Goal: Transaction & Acquisition: Purchase product/service

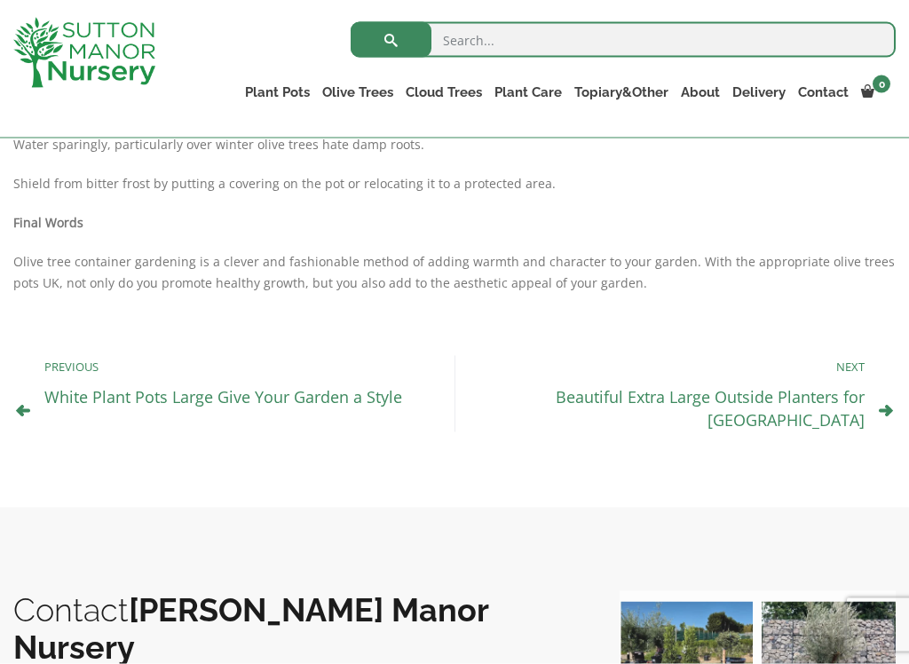
scroll to position [1648, 0]
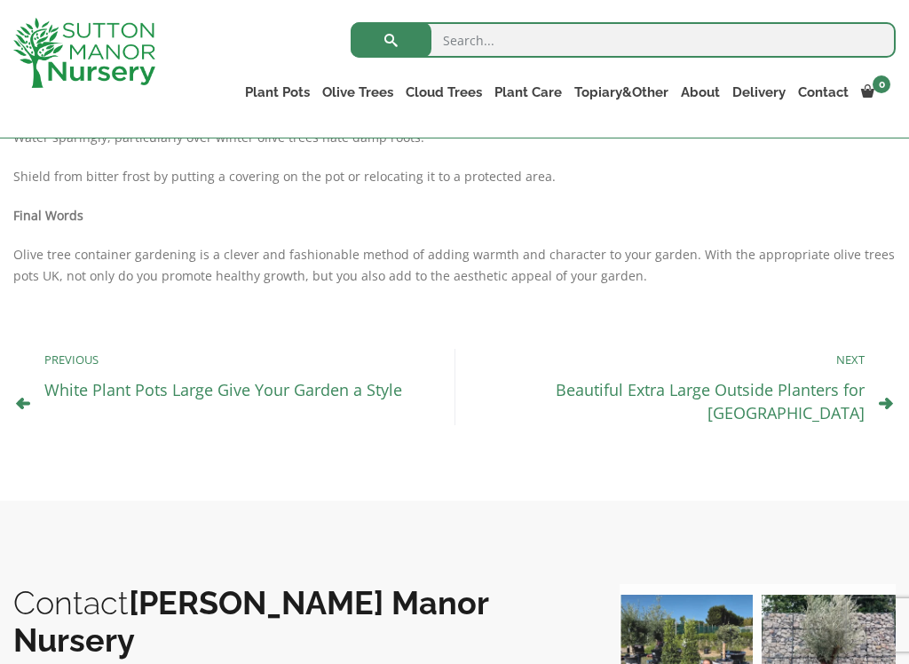
click at [668, 379] on link "Beautiful Extra Large Outside Planters for UK" at bounding box center [710, 401] width 309 height 44
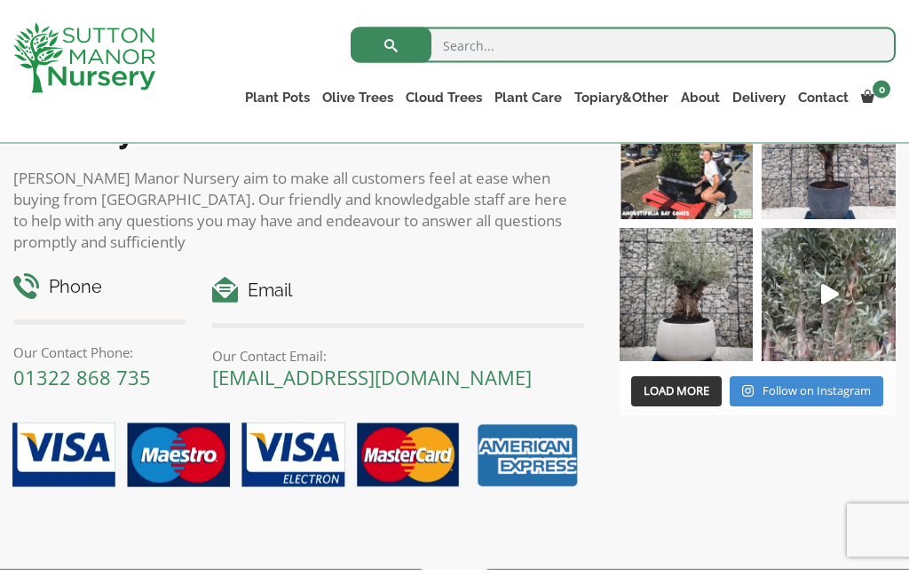
scroll to position [2021, 0]
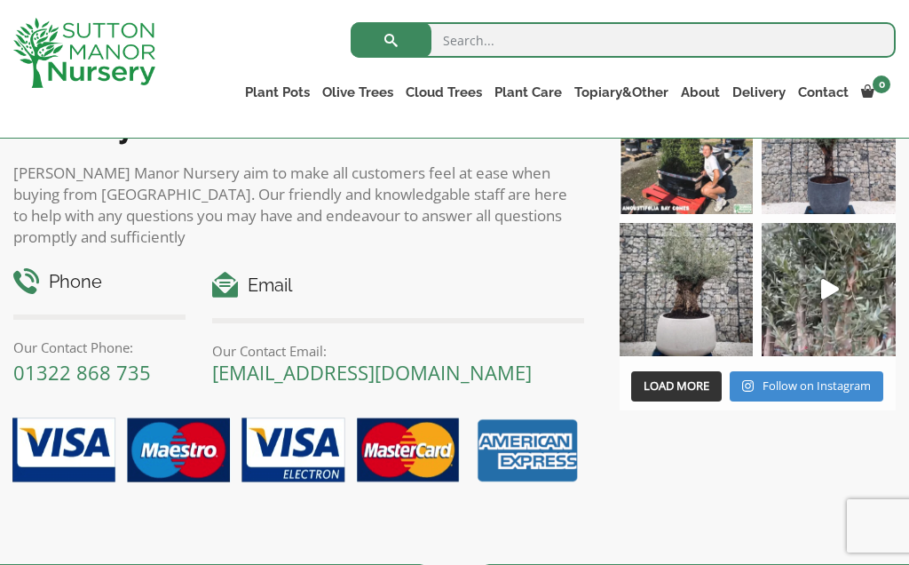
click at [819, 265] on img at bounding box center [829, 290] width 134 height 134
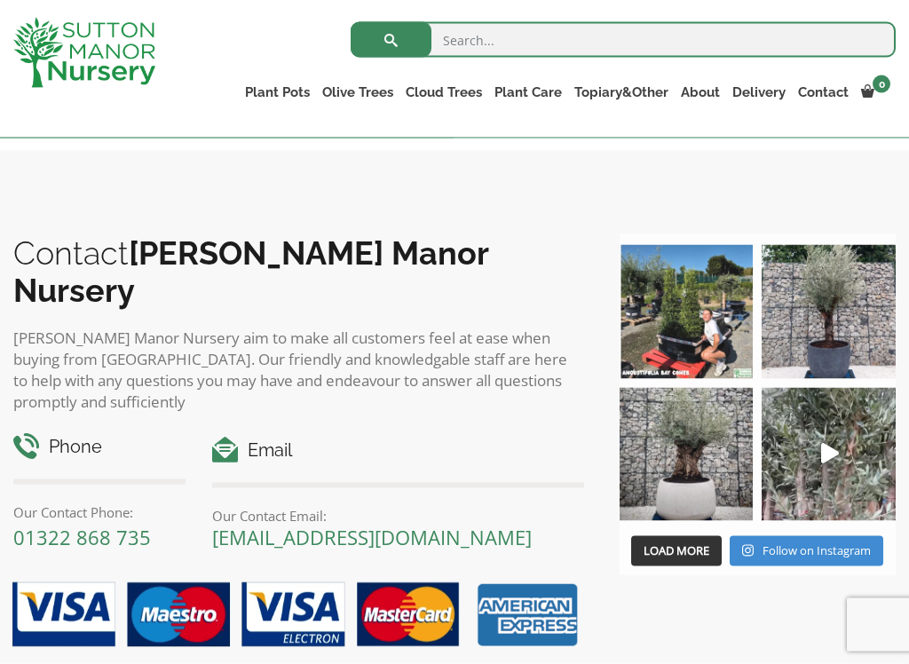
scroll to position [1857, 0]
click at [0, 0] on link "The Old Stone Pots" at bounding box center [0, 0] width 0 height 0
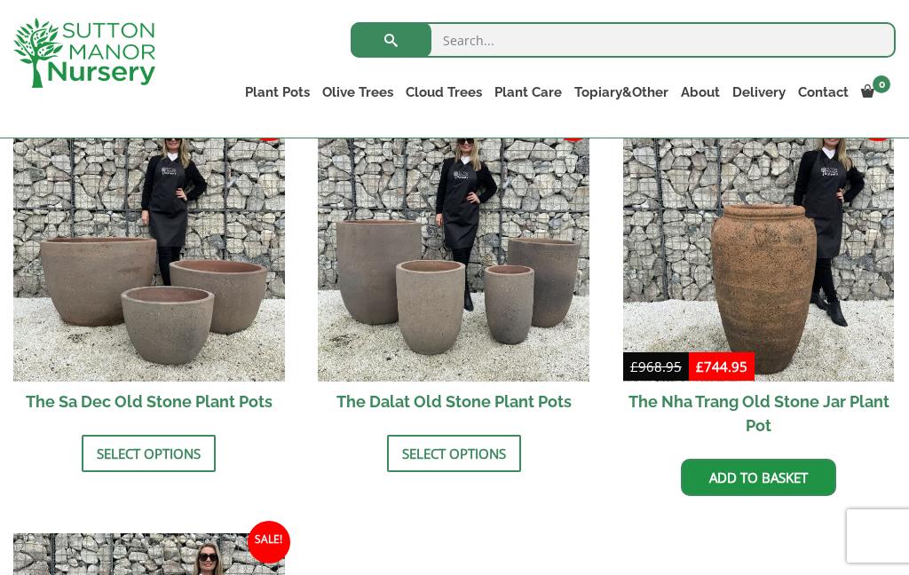
scroll to position [1095, 0]
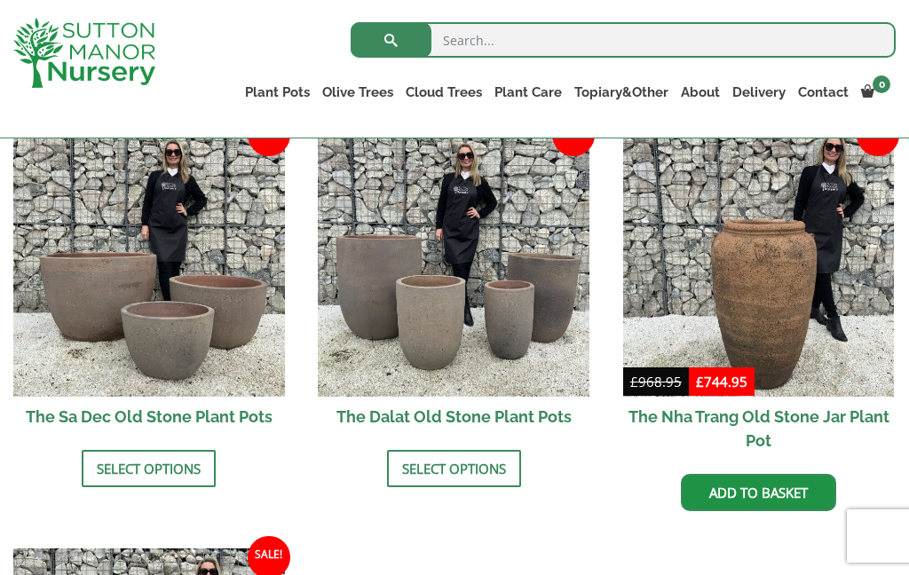
click at [193, 450] on link "Select options" at bounding box center [149, 468] width 134 height 37
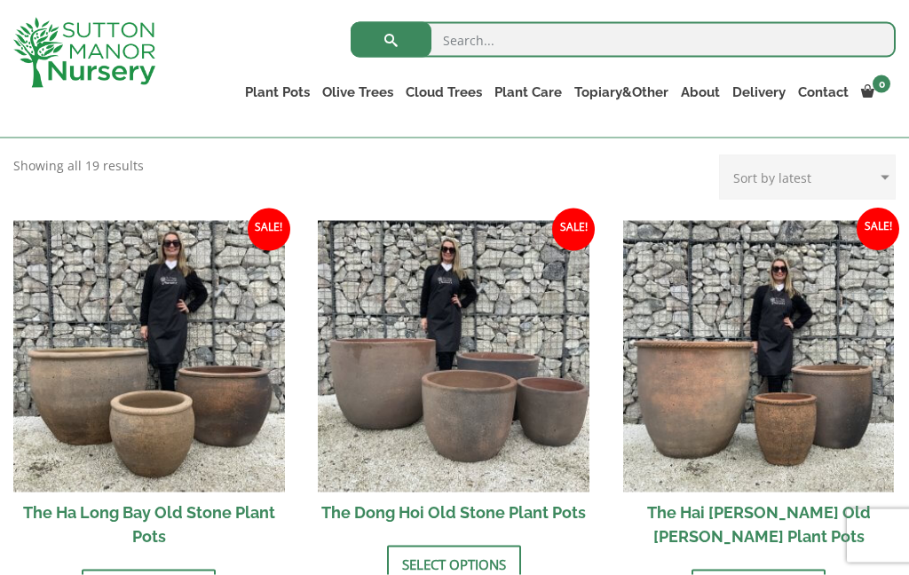
scroll to position [578, 0]
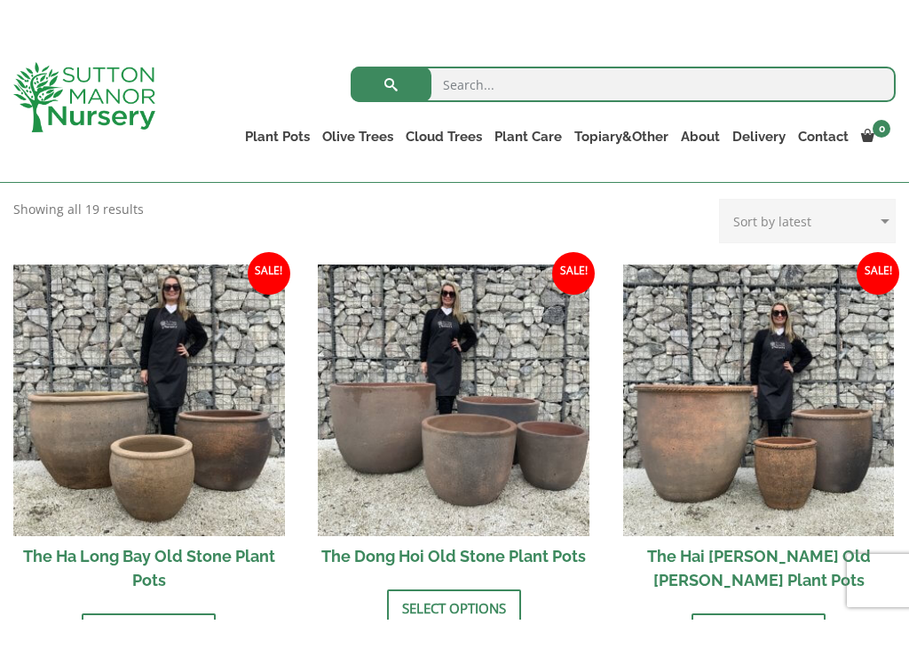
scroll to position [584, 0]
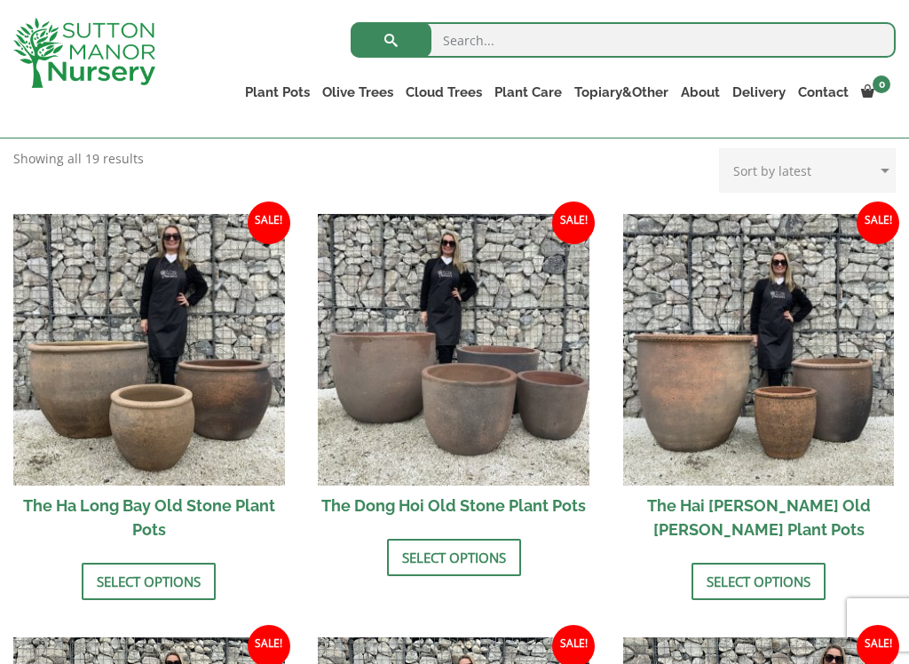
click at [0, 0] on link "Fibre Clay Pots" at bounding box center [0, 0] width 0 height 0
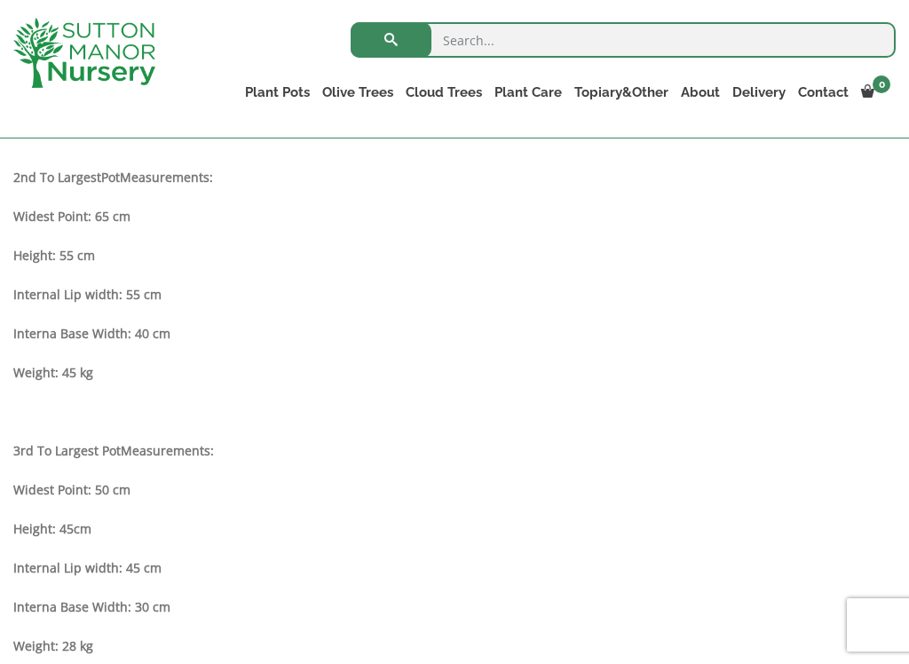
scroll to position [1197, 0]
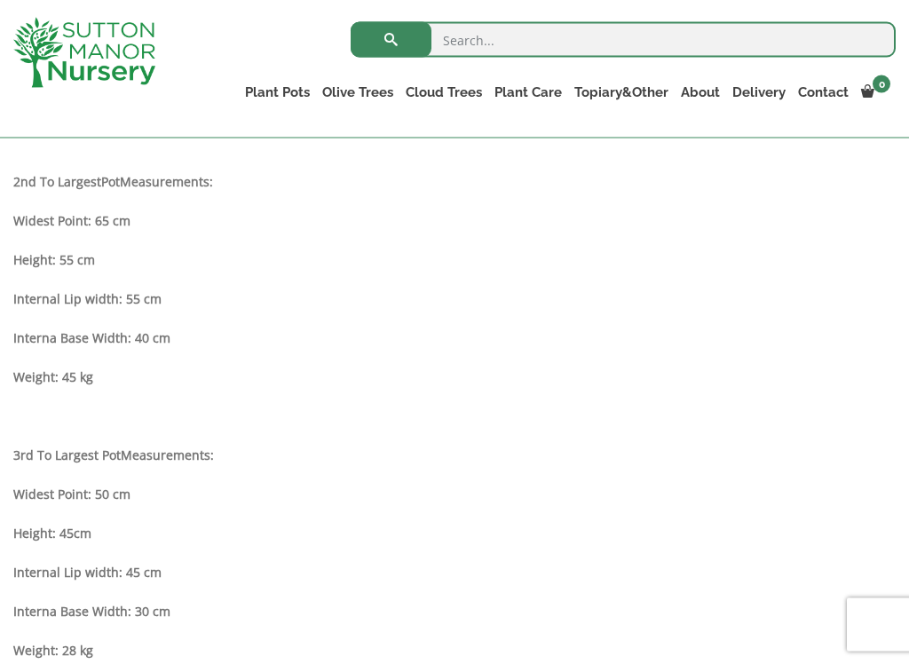
click at [165, 346] on strong "Interna Base Width: 40 cm" at bounding box center [91, 337] width 157 height 17
click at [167, 346] on strong "Interna Base Width: 40 cm" at bounding box center [91, 337] width 157 height 17
click at [76, 307] on strong "Internal Lip width: 55 cm" at bounding box center [87, 298] width 148 height 17
click at [124, 224] on div "Description Please note that these pots are individually handmade which allows …" at bounding box center [454, 262] width 882 height 911
click at [151, 193] on p "2nd To Largest Pot Measurements:" at bounding box center [454, 181] width 882 height 21
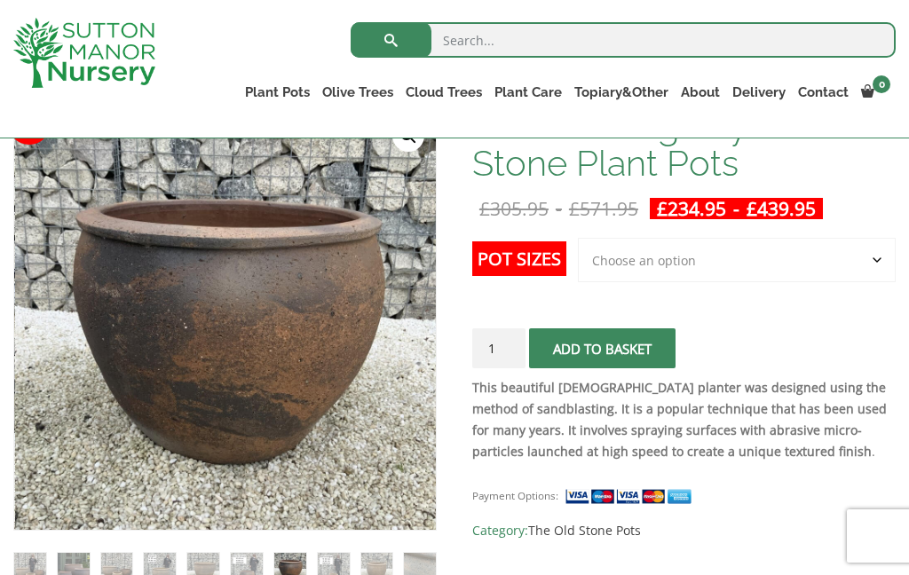
scroll to position [311, 0]
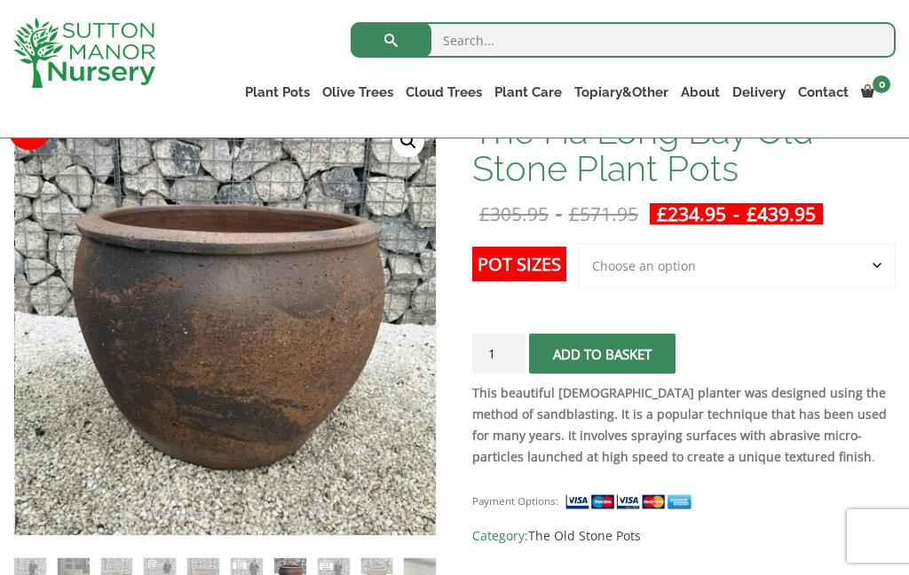
click at [875, 263] on select "Choose an option 3rd to Largest Pot In The Picture 2nd to Largest Pot In The Pi…" at bounding box center [737, 265] width 318 height 44
select select "2nd to Largest Pot In The Picture"
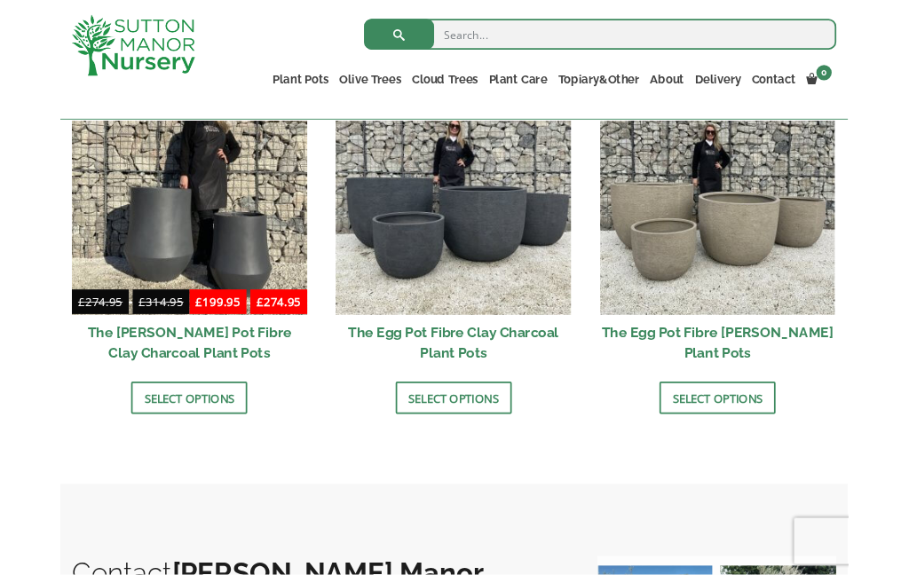
scroll to position [632, 0]
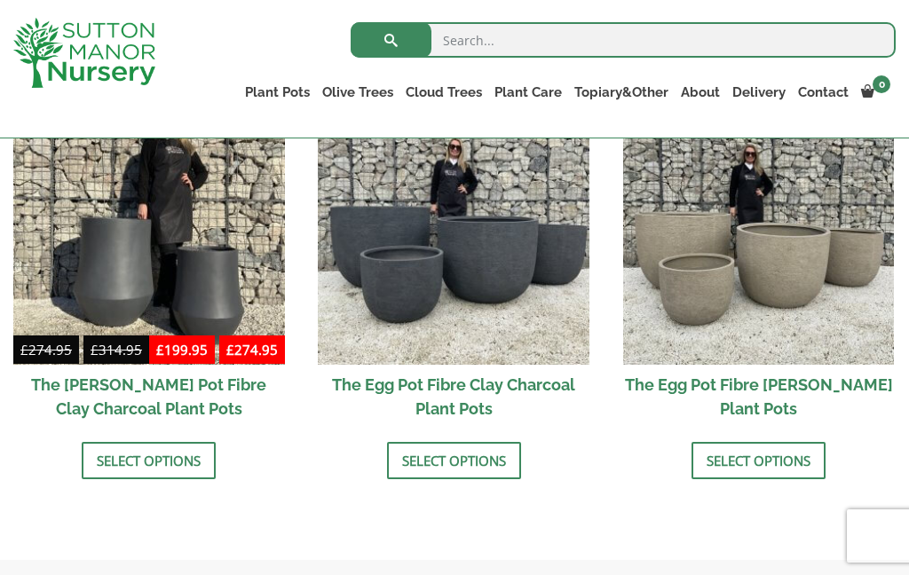
click at [451, 455] on link "Select options" at bounding box center [454, 460] width 134 height 37
click at [0, 0] on link "Glazed Pots" at bounding box center [0, 0] width 0 height 0
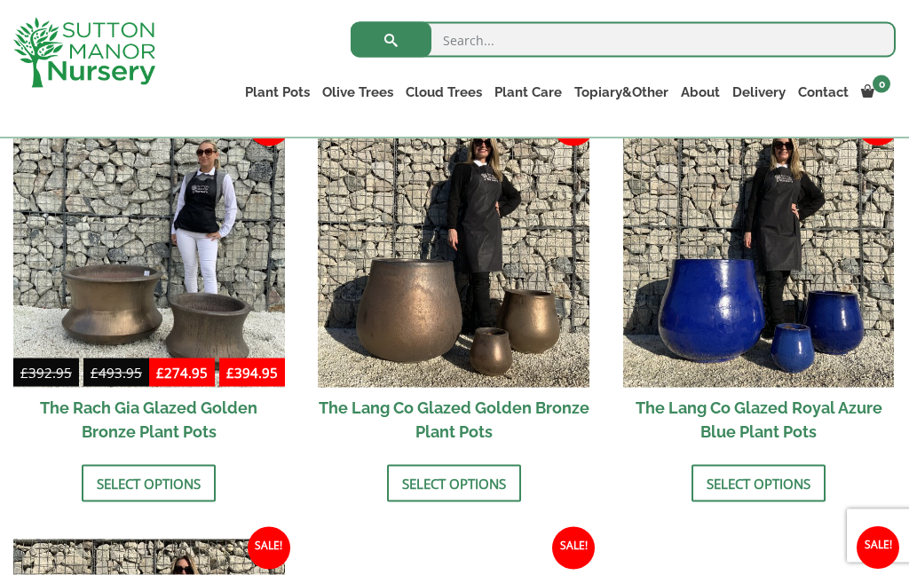
scroll to position [1327, 0]
